Goal: Task Accomplishment & Management: Manage account settings

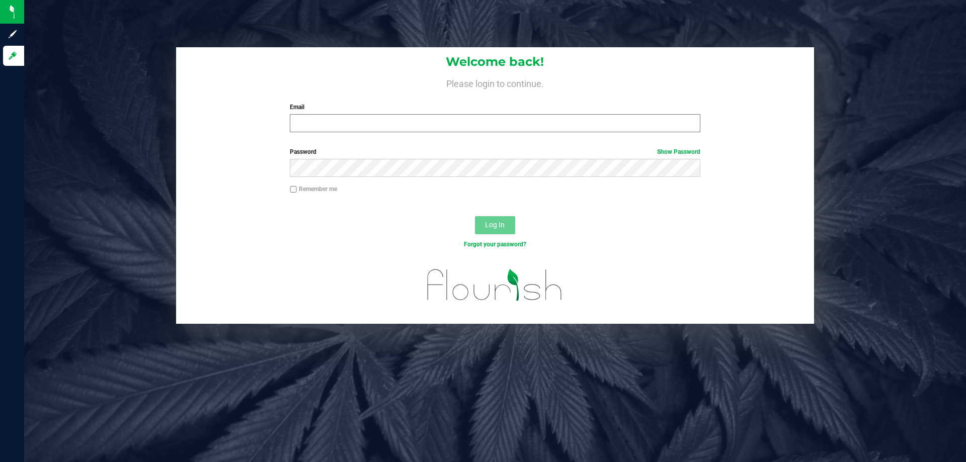
drag, startPoint x: 432, startPoint y: 113, endPoint x: 429, endPoint y: 118, distance: 5.4
click at [430, 117] on div "Email Required Please format your email correctly." at bounding box center [494, 118] width 425 height 30
click at [425, 126] on input "Email" at bounding box center [495, 123] width 410 height 18
type input "[EMAIL_ADDRESS][DOMAIN_NAME]"
click at [475, 216] on button "Log In" at bounding box center [495, 225] width 40 height 18
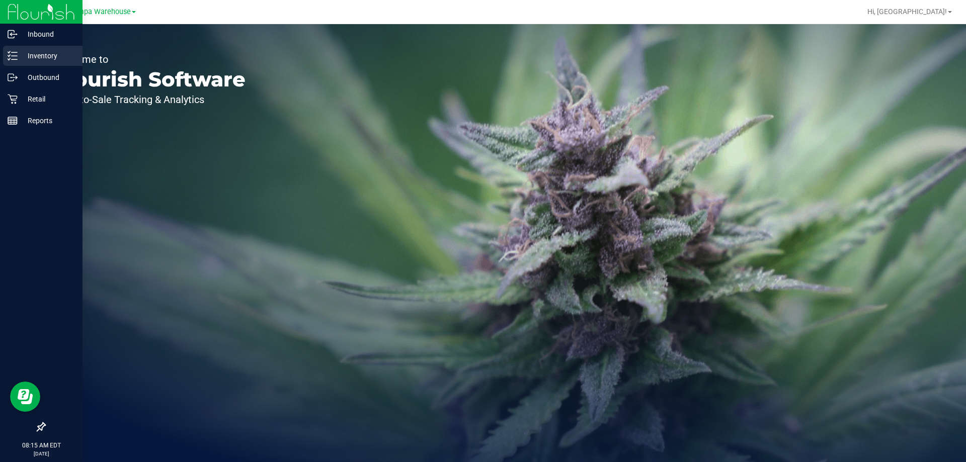
click at [44, 54] on p "Inventory" at bounding box center [48, 56] width 60 height 12
click at [44, 75] on p "Outbound" at bounding box center [48, 77] width 60 height 12
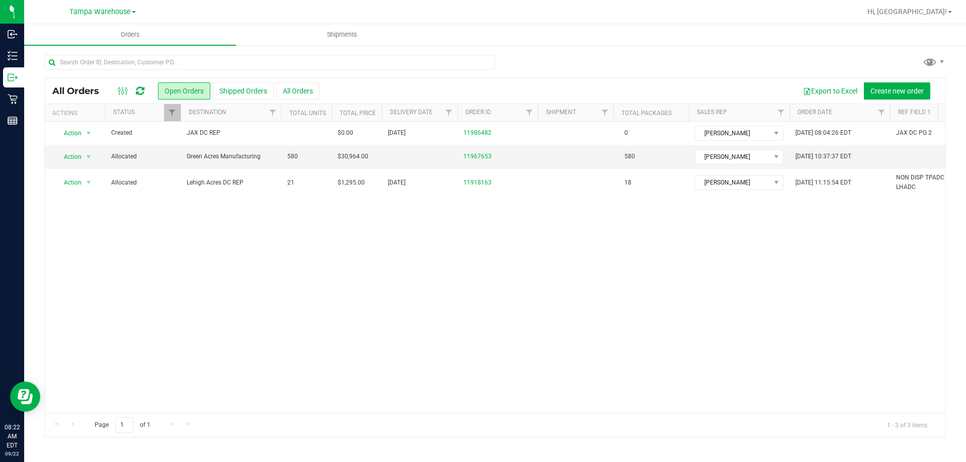
click at [143, 93] on icon at bounding box center [140, 91] width 9 height 10
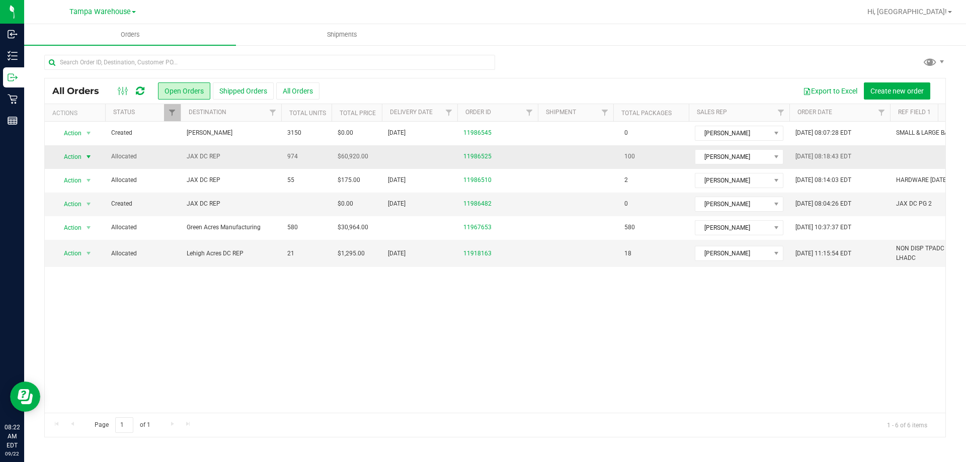
click at [67, 158] on span "Action" at bounding box center [68, 157] width 27 height 14
click at [80, 203] on li "Edit order" at bounding box center [92, 203] width 75 height 15
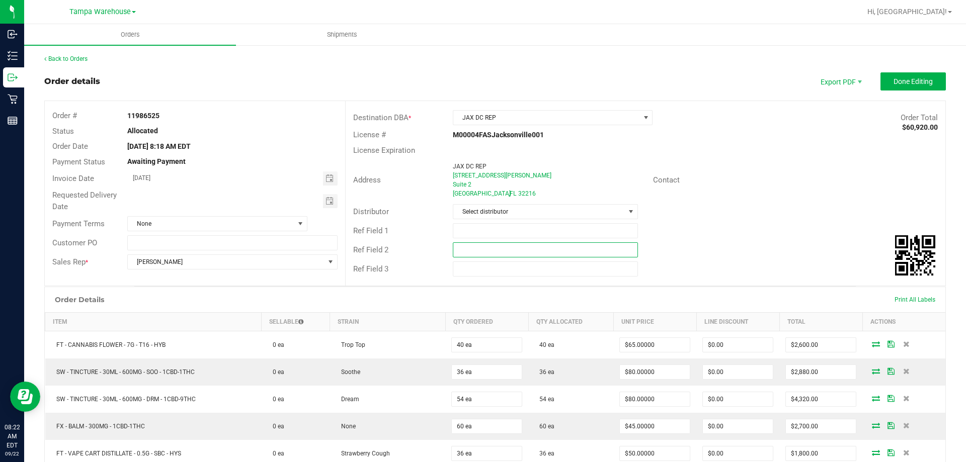
click at [604, 253] on input "text" at bounding box center [545, 250] width 185 height 15
paste input "cannabis"
type input "cannabis"
click at [564, 231] on input "text" at bounding box center [545, 230] width 185 height 15
type input "JAX DC PG1"
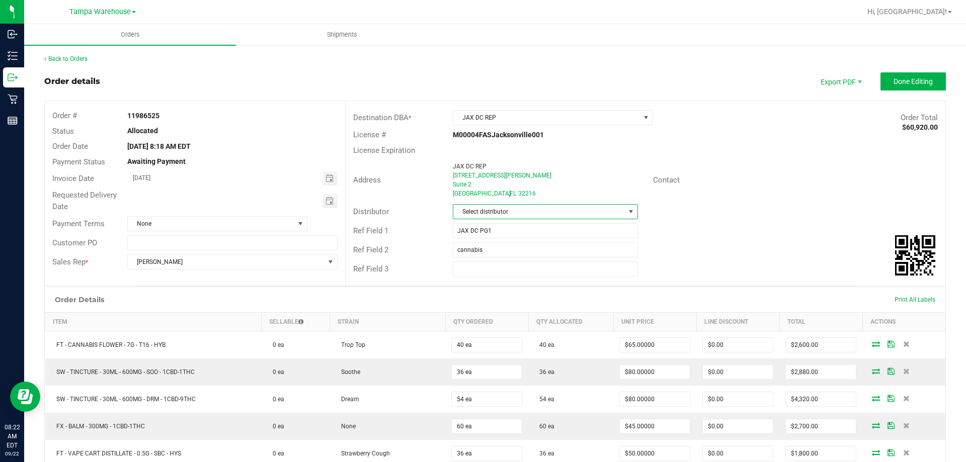
click at [563, 204] on span "Select distributor" at bounding box center [545, 211] width 185 height 15
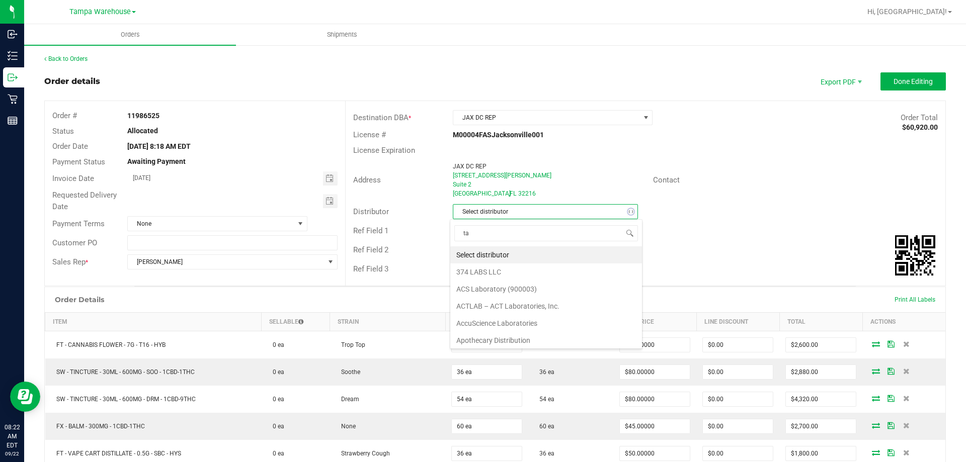
scroll to position [15, 183]
type input "tam"
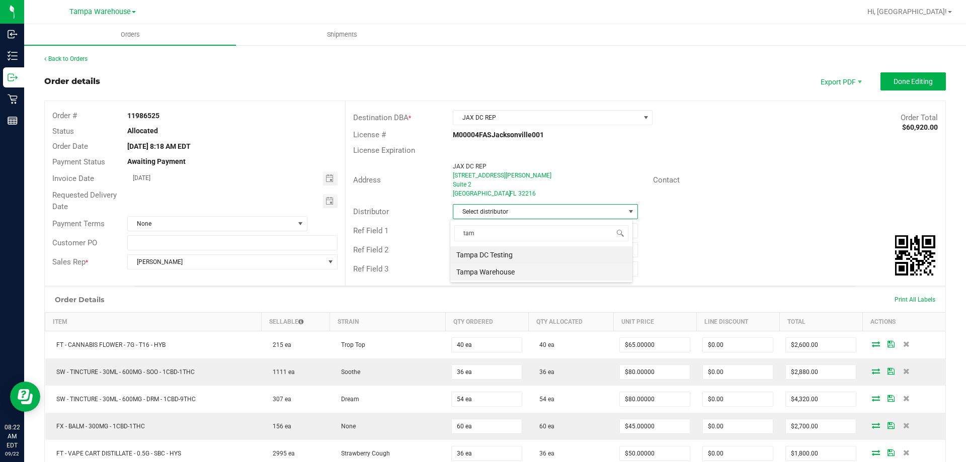
click at [522, 272] on li "Tampa Warehouse" at bounding box center [541, 272] width 182 height 17
click at [334, 203] on span "Toggle calendar" at bounding box center [330, 201] width 15 height 14
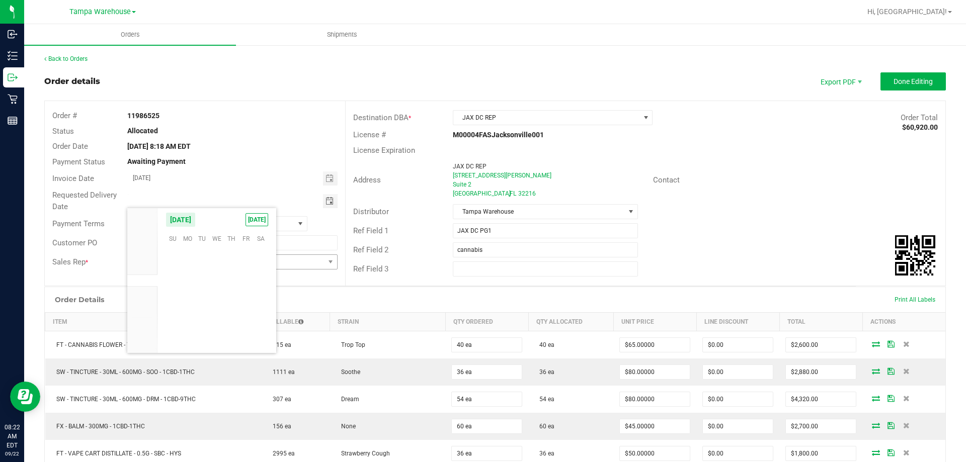
scroll to position [163206, 0]
click at [207, 296] on span "23" at bounding box center [202, 300] width 15 height 16
type input "09/23/2025"
click at [928, 81] on button "Done Editing" at bounding box center [913, 81] width 65 height 18
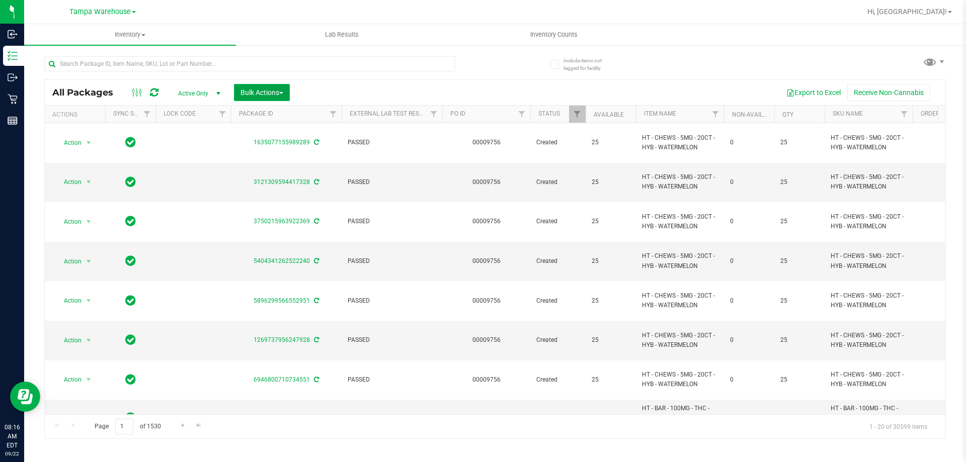
click at [267, 88] on button "Bulk Actions" at bounding box center [262, 92] width 56 height 17
click at [271, 111] on span "Add to outbound order" at bounding box center [274, 115] width 68 height 8
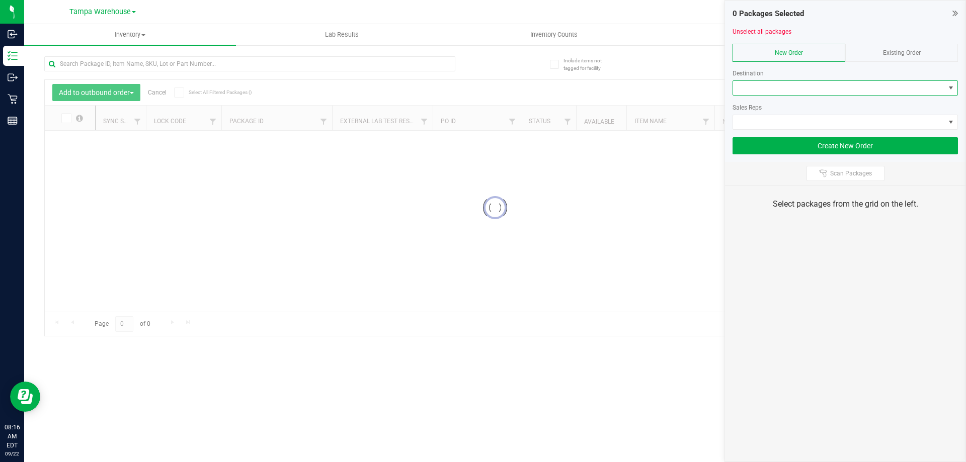
click at [775, 91] on span at bounding box center [839, 88] width 212 height 14
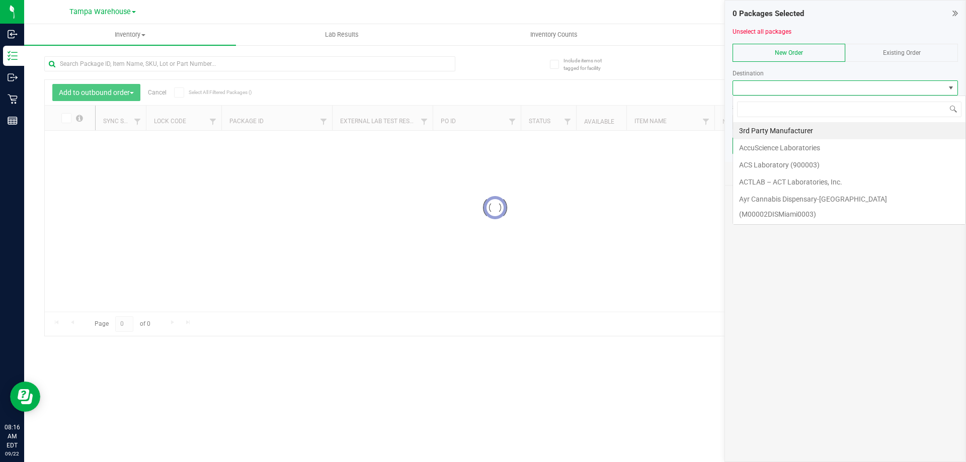
scroll to position [15, 225]
type input "jax"
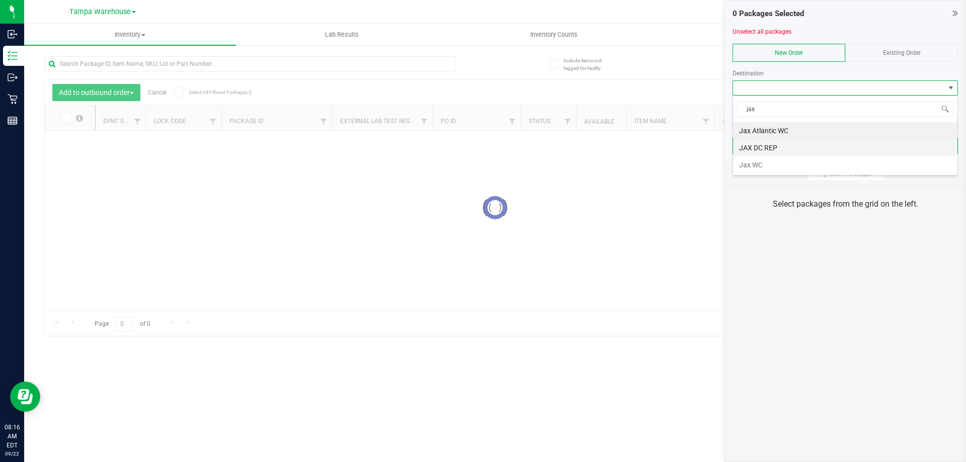
click at [757, 147] on li "JAX DC REP" at bounding box center [845, 147] width 224 height 17
click at [792, 124] on span at bounding box center [839, 122] width 212 height 14
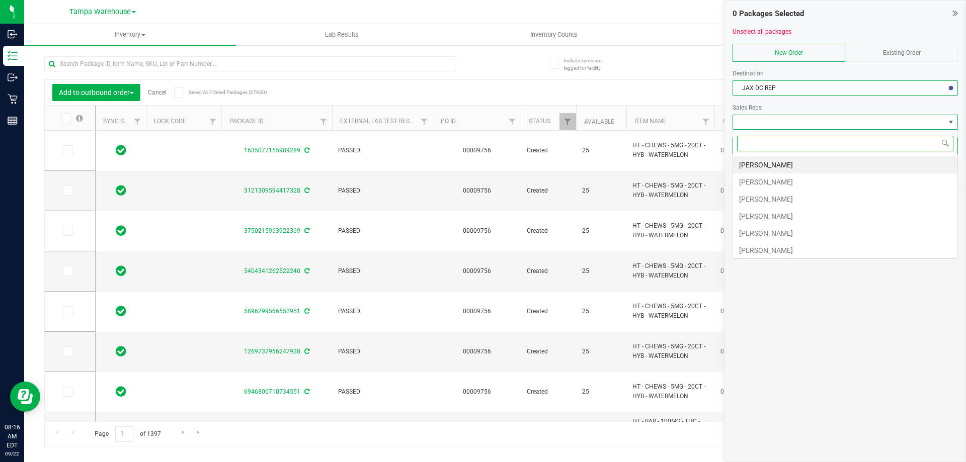
type input "[DATE]"
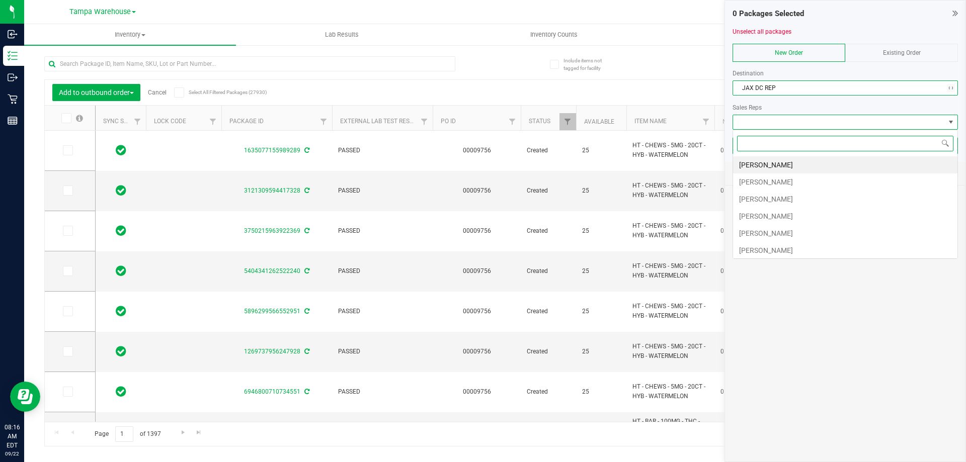
type input "[DATE]"
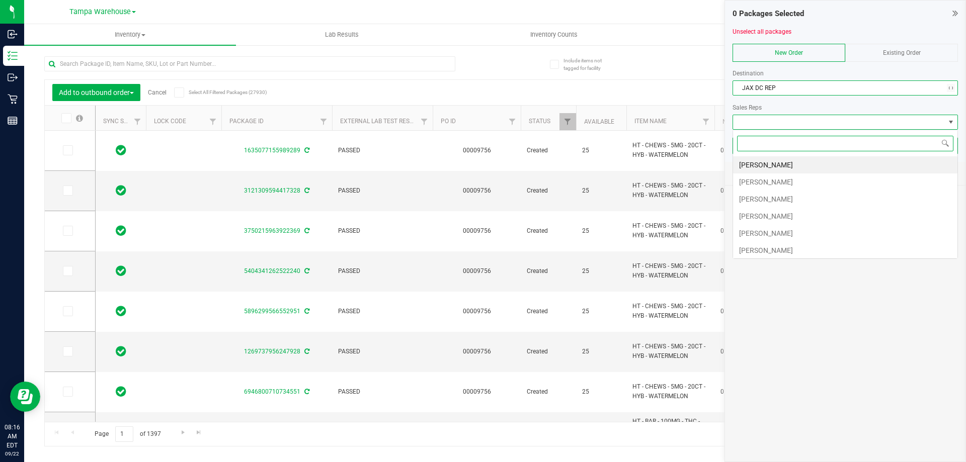
type input "[DATE]"
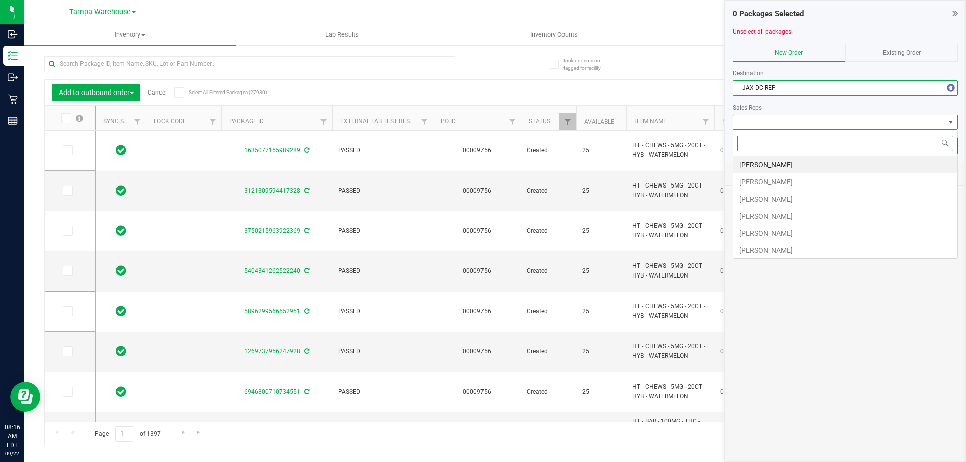
type input "[DATE]"
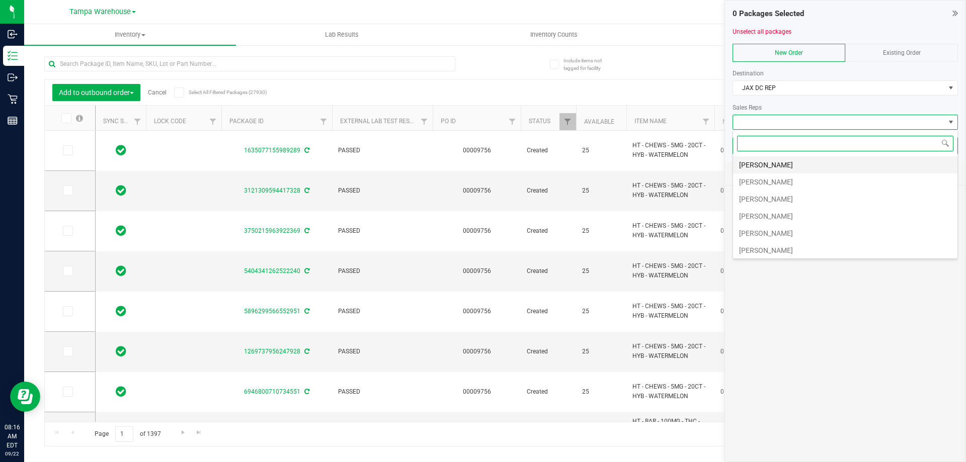
scroll to position [50, 0]
click at [783, 214] on li "Sydney Maileoi" at bounding box center [845, 217] width 224 height 17
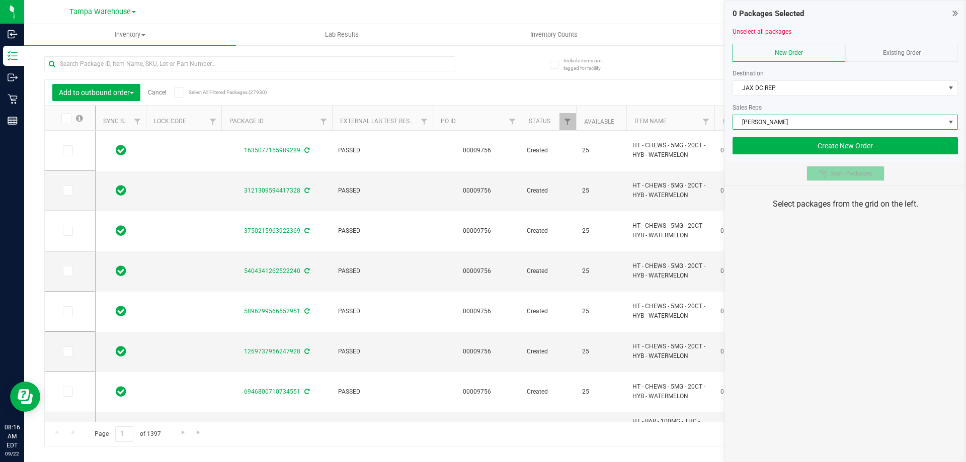
click at [814, 173] on button "Scan Packages" at bounding box center [846, 173] width 78 height 15
click at [834, 250] on div "0 Packages Selected Unselect all packages New Order Existing Order Destination …" at bounding box center [846, 231] width 242 height 462
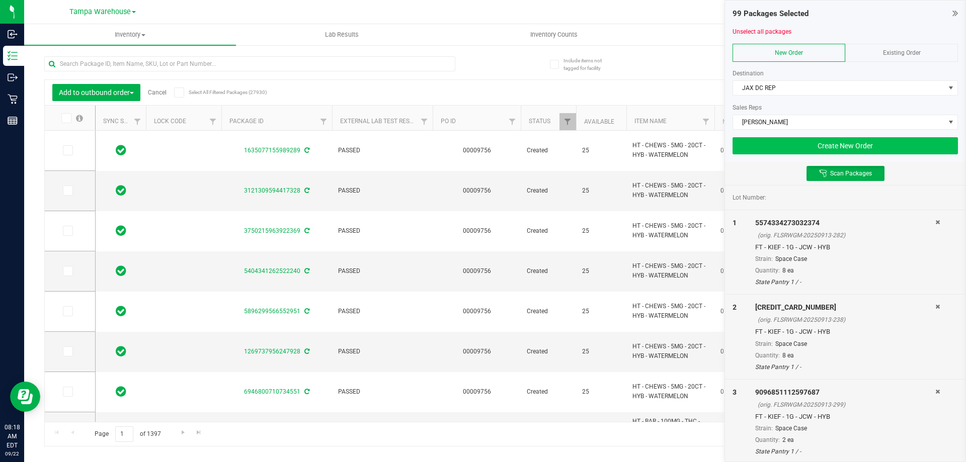
drag, startPoint x: 729, startPoint y: 143, endPoint x: 735, endPoint y: 142, distance: 6.1
click at [732, 143] on div "99 Packages Selected Unselect all packages New Order Existing Order Destination…" at bounding box center [845, 82] width 241 height 162
click at [738, 142] on button "Create New Order" at bounding box center [845, 145] width 225 height 17
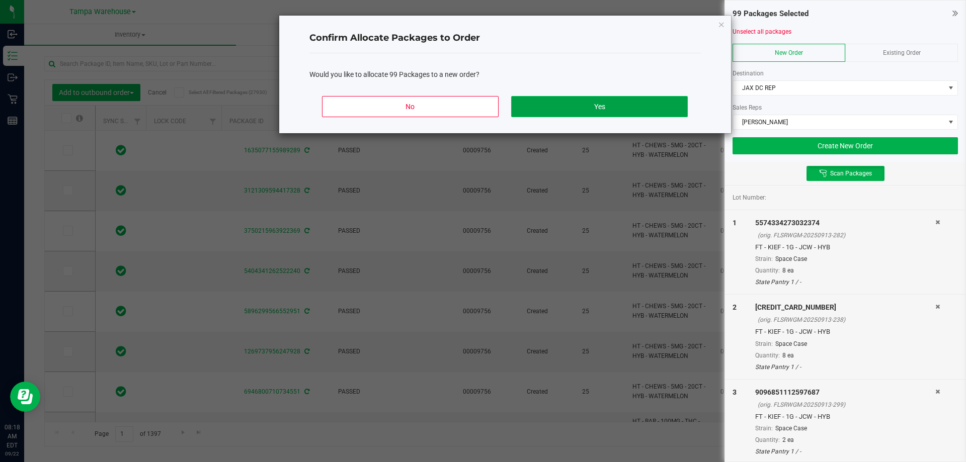
click at [634, 107] on button "Yes" at bounding box center [599, 106] width 176 height 21
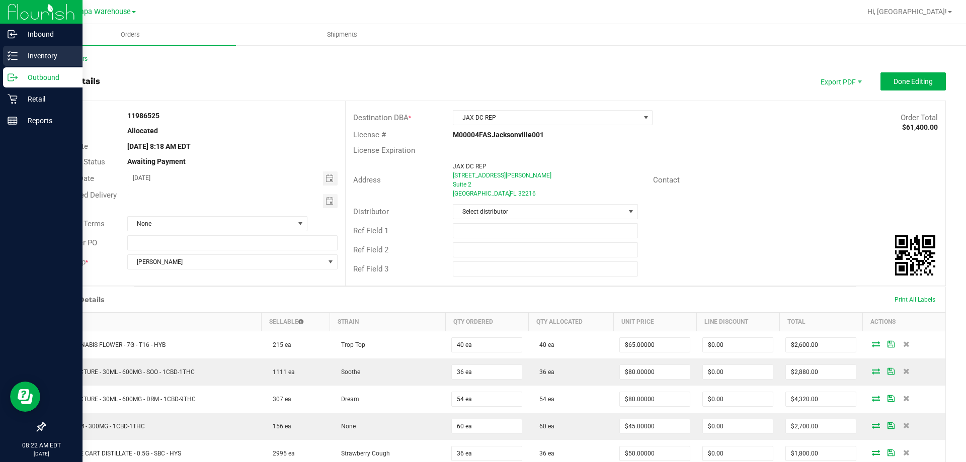
click at [8, 54] on icon at bounding box center [13, 56] width 10 height 10
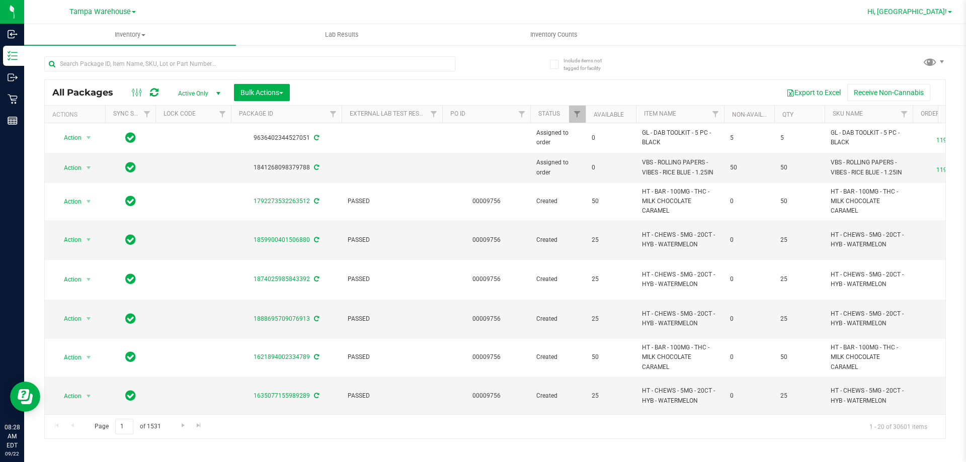
click at [937, 10] on span "Hi, [GEOGRAPHIC_DATA]!" at bounding box center [908, 12] width 80 height 8
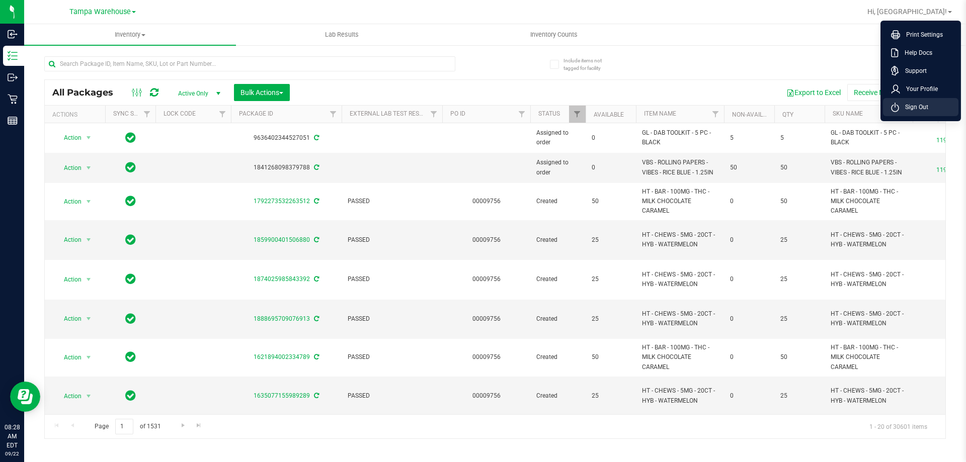
click at [932, 105] on li "Sign Out" at bounding box center [920, 107] width 75 height 18
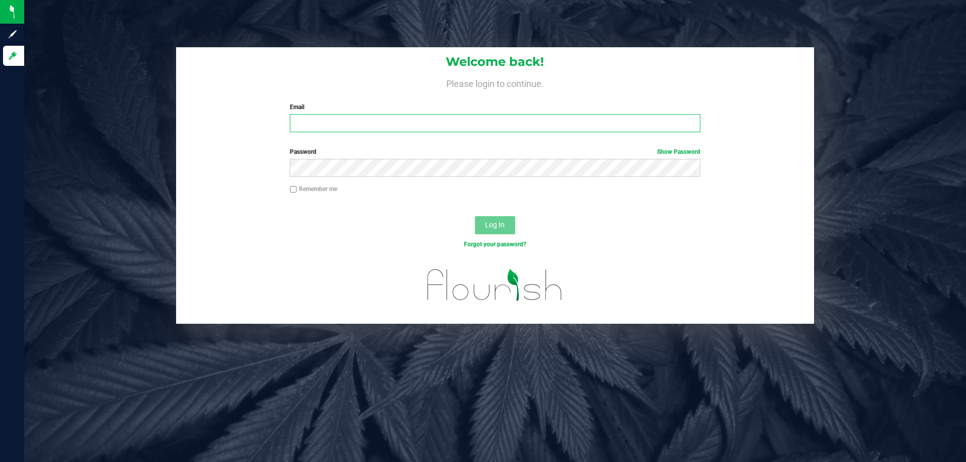
click at [319, 122] on input "Email" at bounding box center [495, 123] width 410 height 18
type input "Riyoung@liveparallel.com"
click at [475, 216] on button "Log In" at bounding box center [495, 225] width 40 height 18
